Goal: Information Seeking & Learning: Learn about a topic

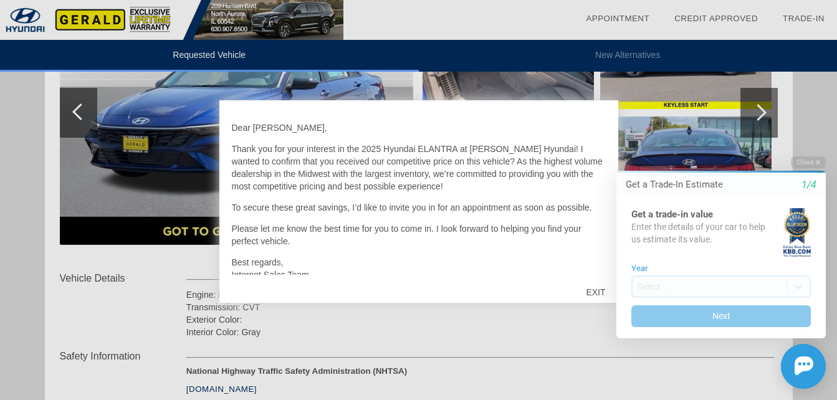
click at [595, 145] on html "Welcome! Get a Trade-In Estimate 1/4 Get a trade-in value Enter the details of …" at bounding box center [713, 145] width 247 height 0
click at [586, 290] on div "EXIT" at bounding box center [595, 292] width 44 height 37
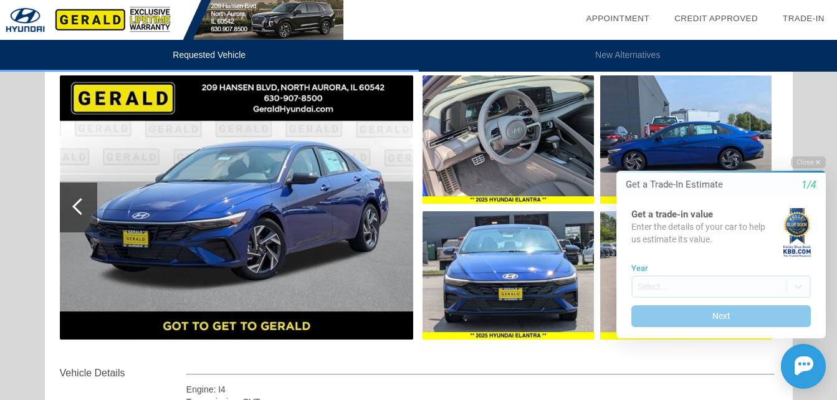
scroll to position [125, 0]
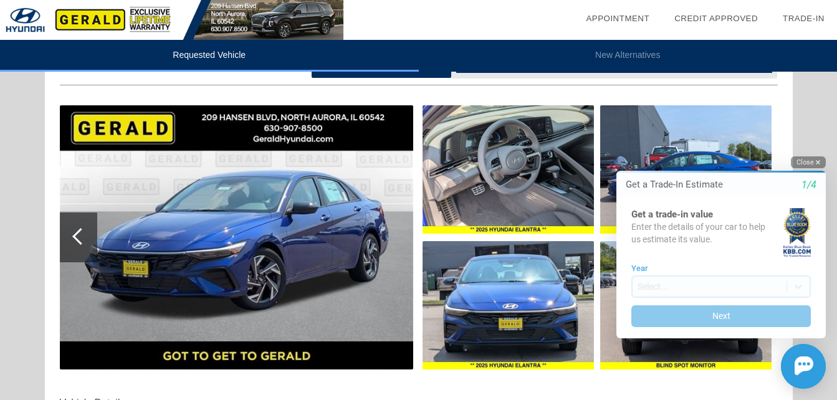
click at [816, 160] on icon "button" at bounding box center [818, 162] width 4 height 4
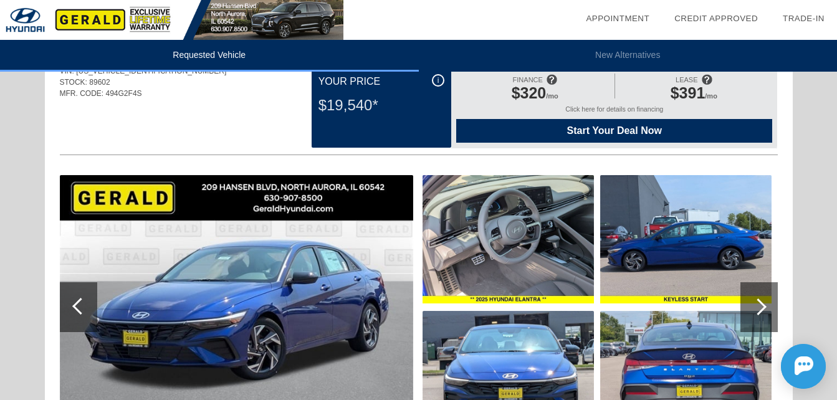
scroll to position [0, 0]
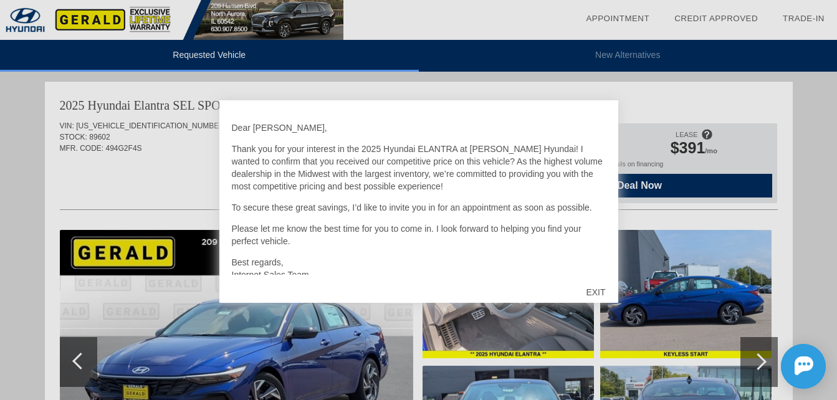
click at [599, 289] on div "EXIT" at bounding box center [595, 292] width 44 height 37
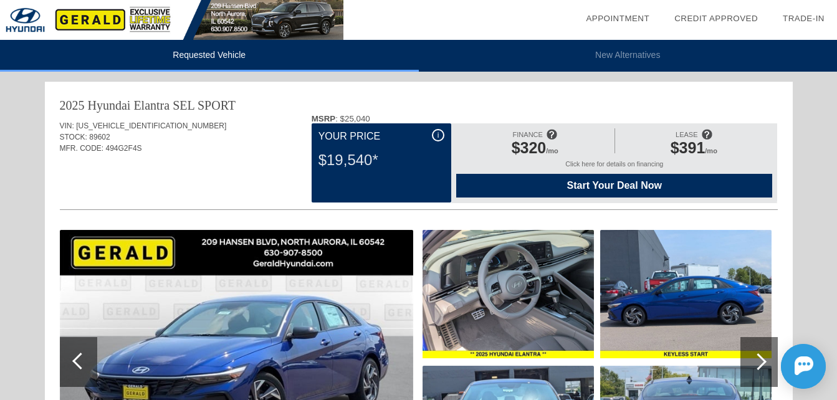
click at [438, 134] on span "i" at bounding box center [439, 135] width 2 height 9
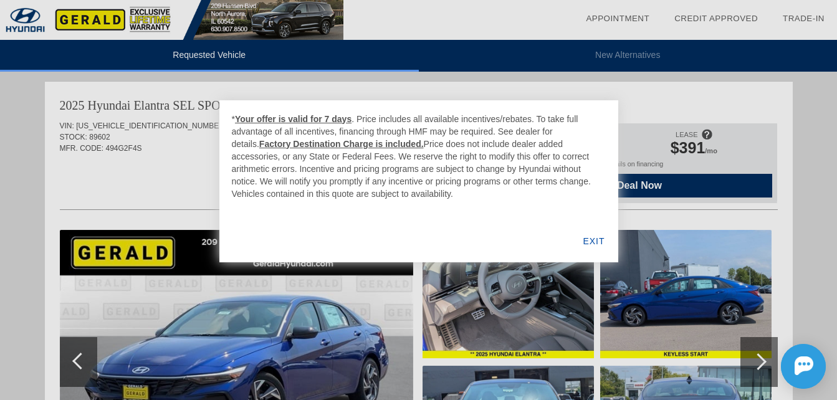
click at [598, 239] on div "EXIT" at bounding box center [594, 241] width 48 height 42
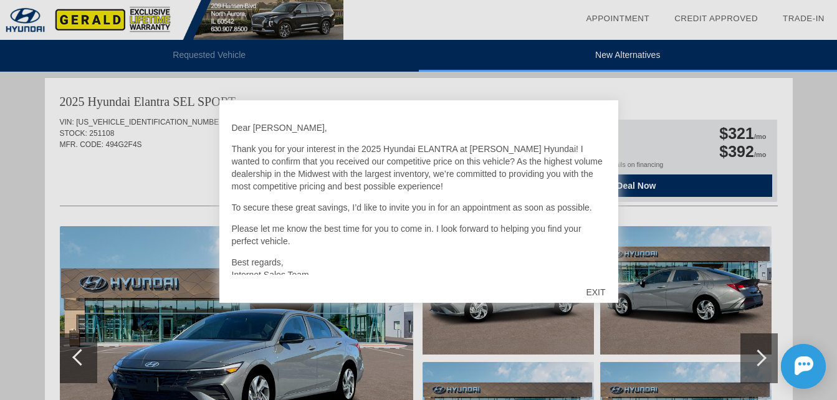
click at [595, 293] on div "EXIT" at bounding box center [595, 292] width 44 height 37
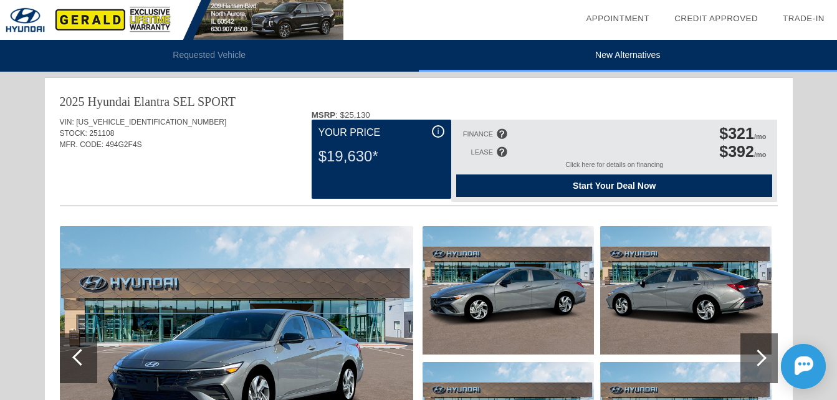
click at [629, 164] on div "Click here for details on financing" at bounding box center [614, 168] width 316 height 14
